Goal: Check status: Check status

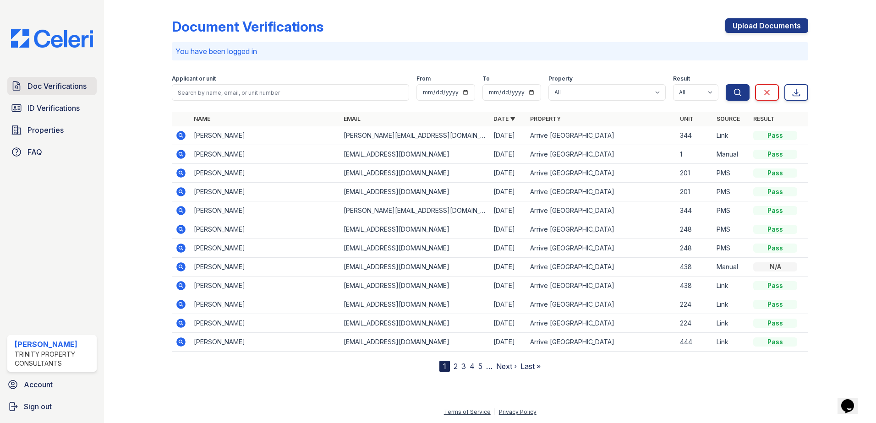
click at [62, 87] on span "Doc Verifications" at bounding box center [56, 86] width 59 height 11
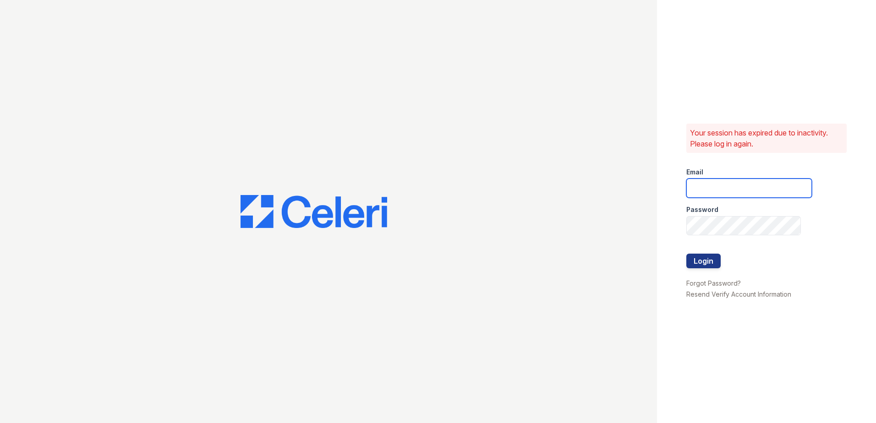
type input "Kschwartz@trinity-pm.com"
click at [706, 262] on button "Login" at bounding box center [703, 261] width 34 height 15
